Goal: Find specific page/section: Find specific page/section

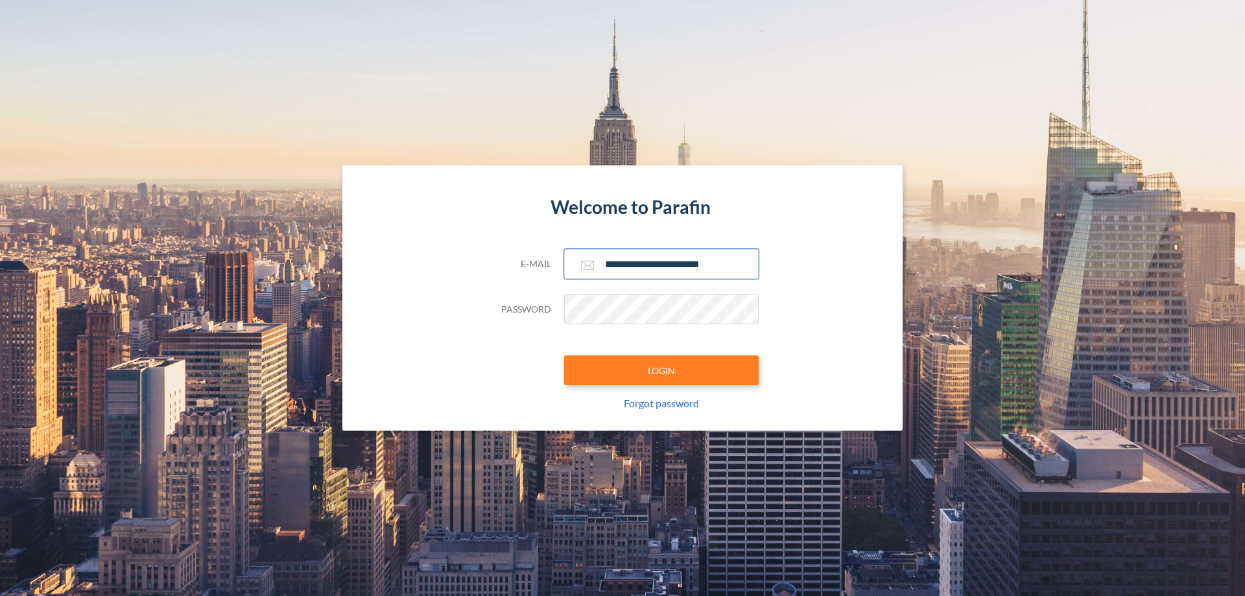
type input "**********"
click at [661, 370] on button "LOGIN" at bounding box center [661, 370] width 195 height 30
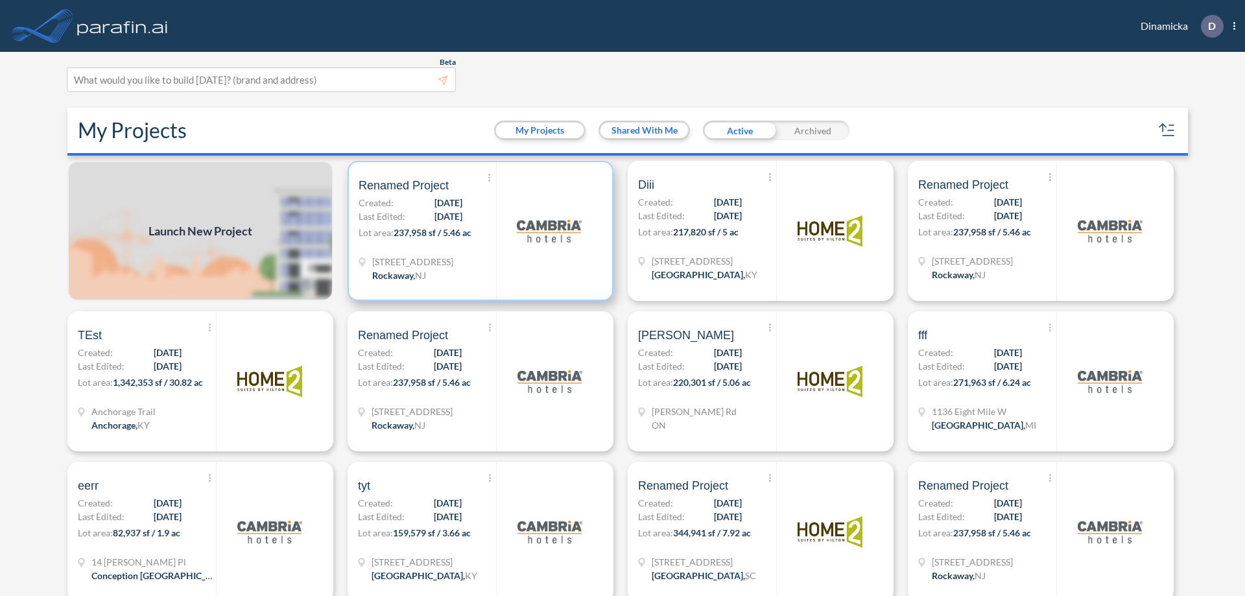
scroll to position [3, 0]
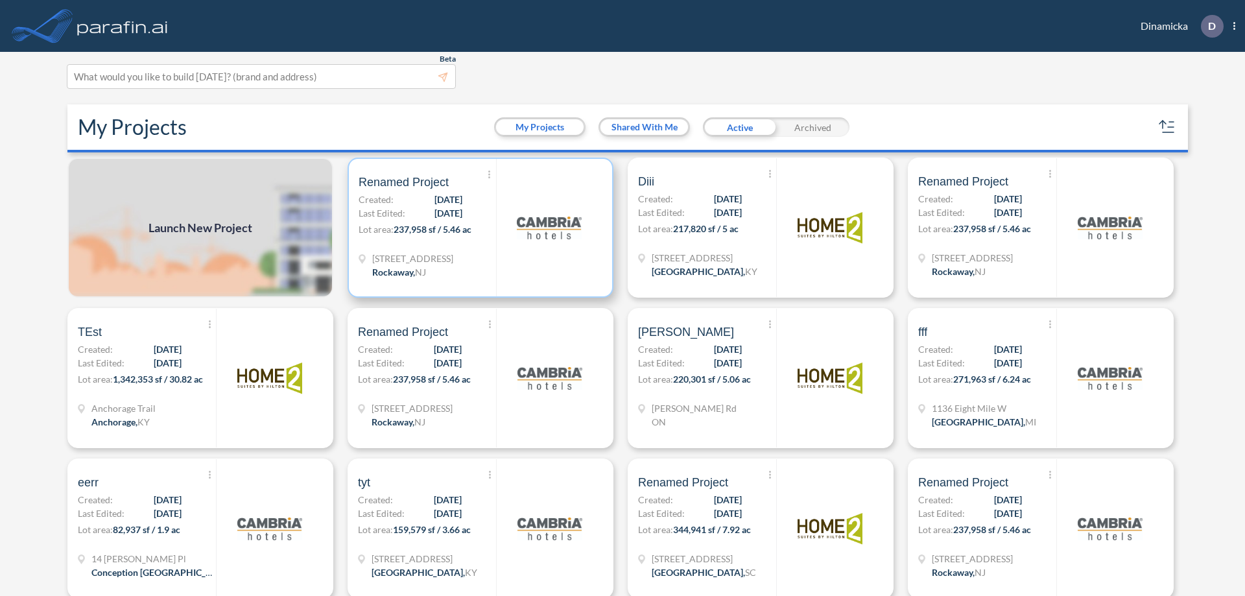
click at [478, 228] on p "Lot area: 237,958 sf / 5.46 ac" at bounding box center [427, 231] width 137 height 19
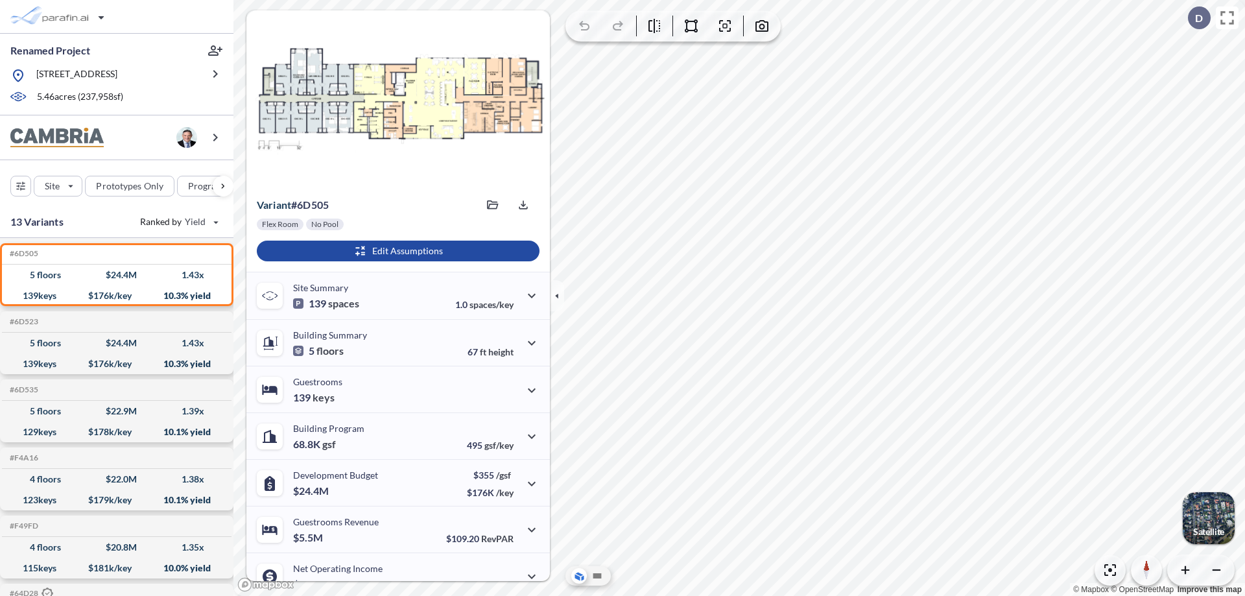
scroll to position [65, 0]
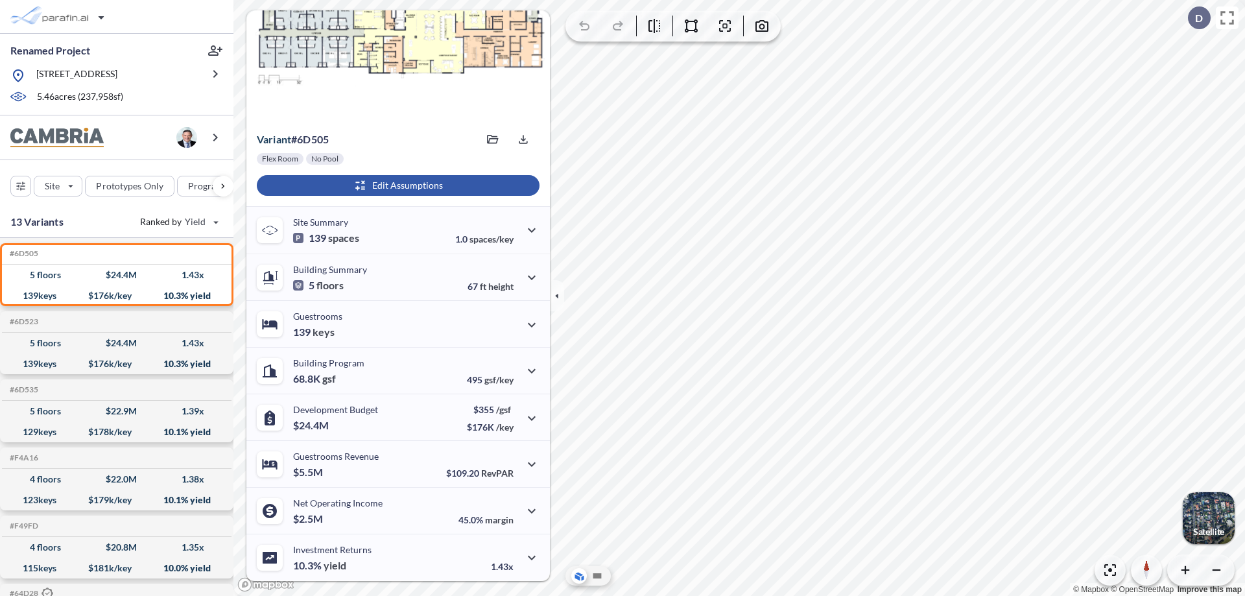
click at [396, 185] on div "button" at bounding box center [398, 185] width 283 height 21
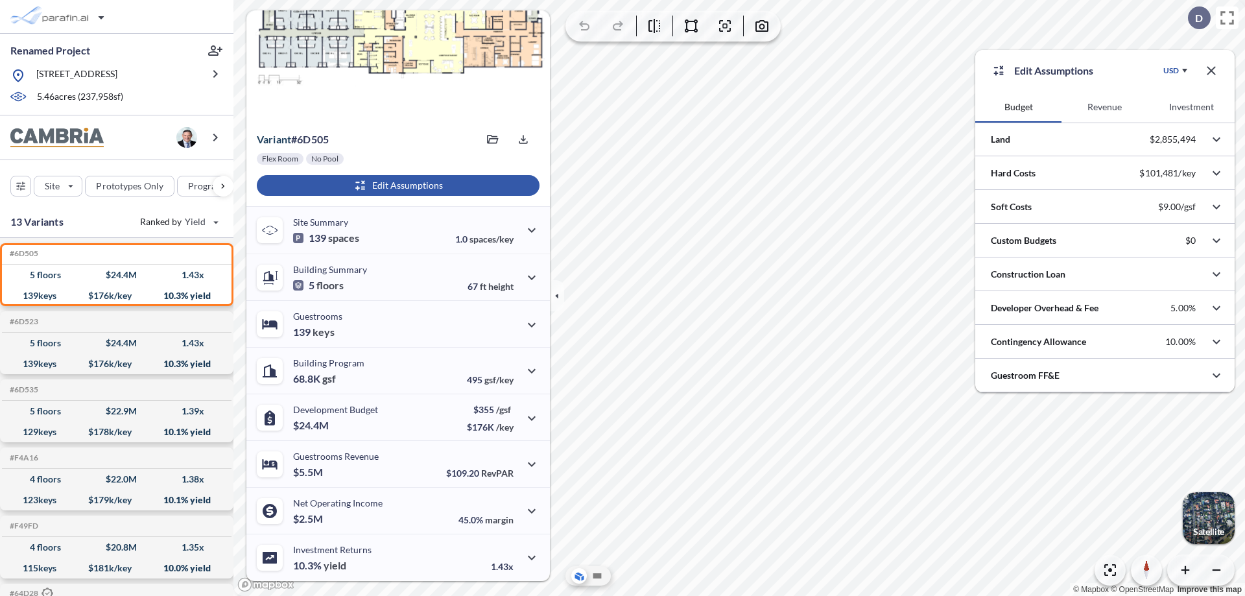
click at [1104, 107] on button "Revenue" at bounding box center [1104, 106] width 86 height 31
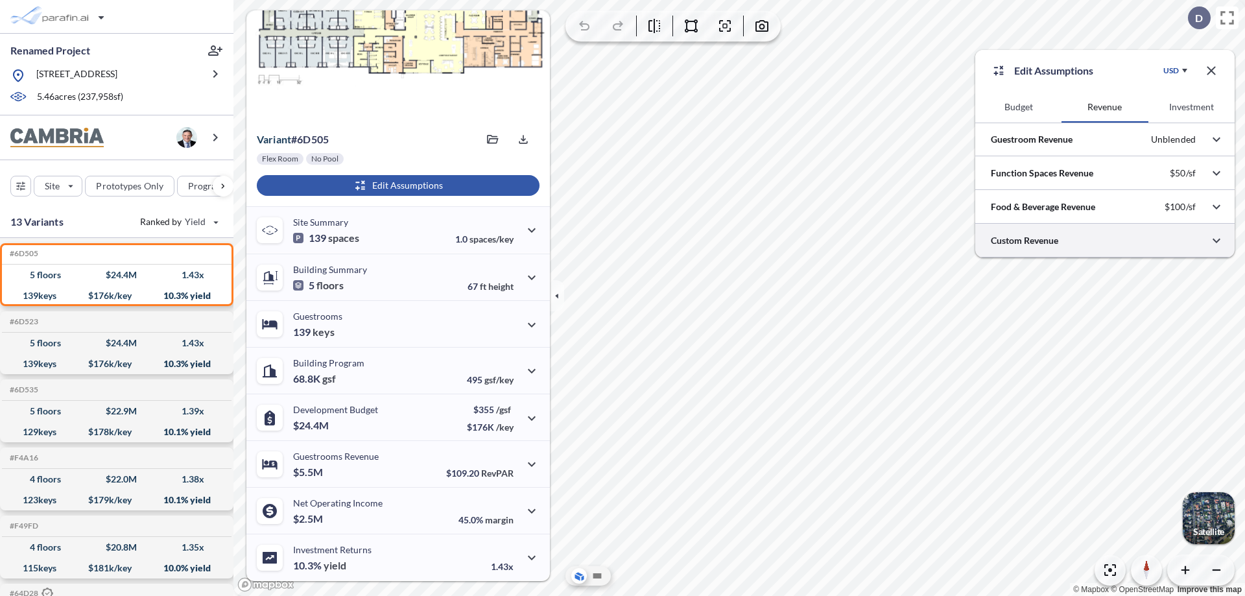
click at [1105, 241] on div at bounding box center [1104, 240] width 259 height 33
